Goal: Information Seeking & Learning: Learn about a topic

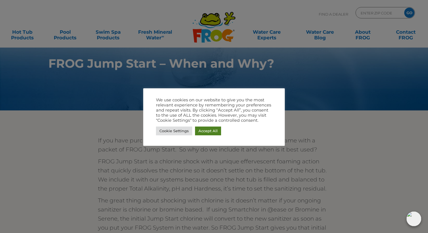
click at [208, 131] on link "Accept All" at bounding box center [208, 130] width 26 height 9
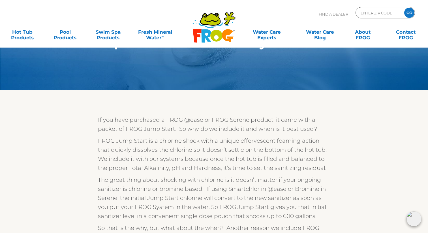
scroll to position [19, 0]
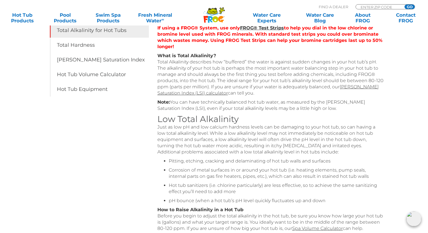
scroll to position [122, 0]
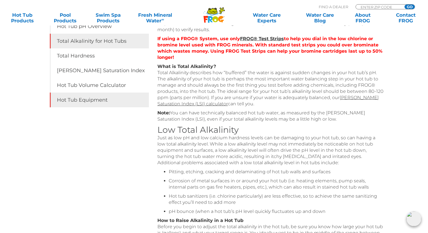
click at [84, 98] on link "Hot Tub Equipment" at bounding box center [99, 100] width 99 height 15
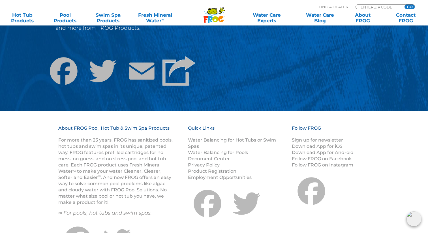
scroll to position [550, 0]
